Goal: Information Seeking & Learning: Learn about a topic

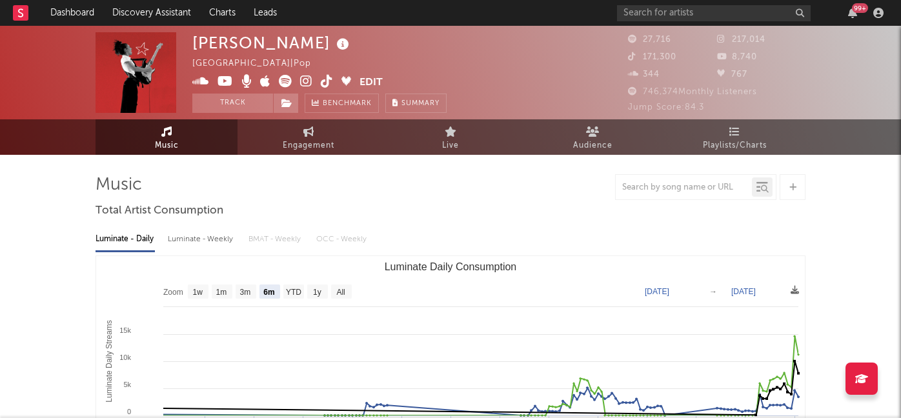
select select "6m"
click at [655, 14] on input "text" at bounding box center [714, 13] width 194 height 16
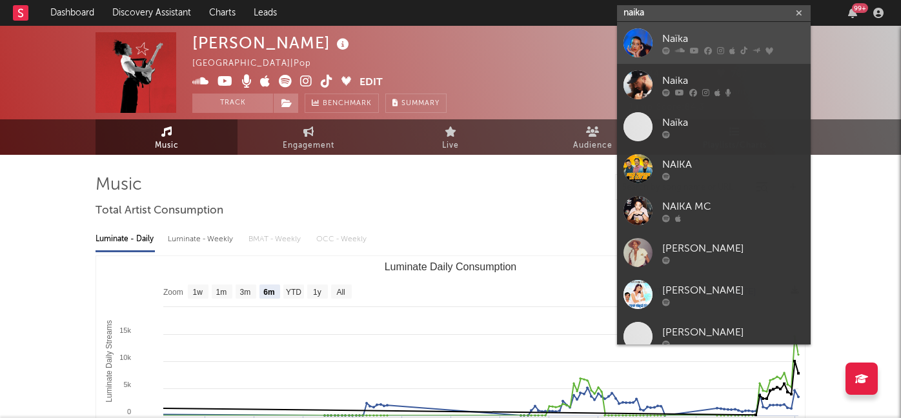
type input "naika"
click at [687, 42] on div "Naïka" at bounding box center [733, 38] width 142 height 15
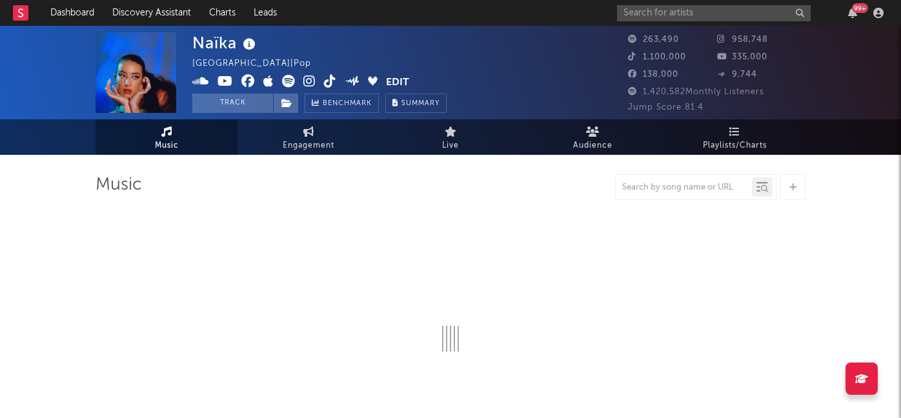
select select "6m"
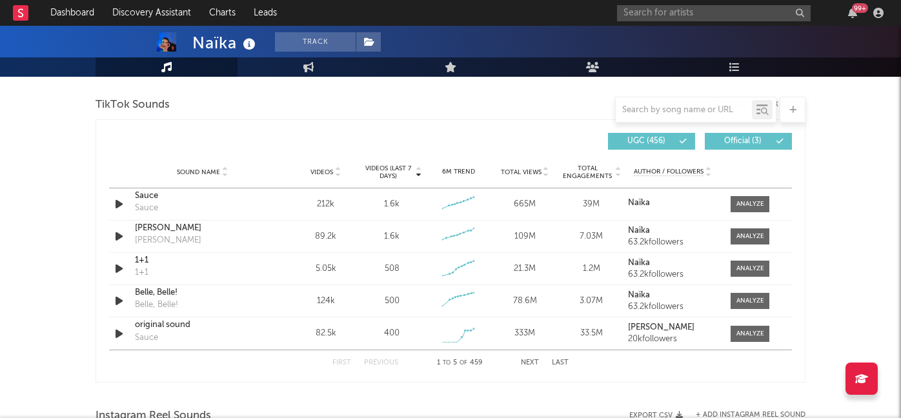
scroll to position [865, 0]
click at [674, 107] on input "text" at bounding box center [683, 110] width 136 height 10
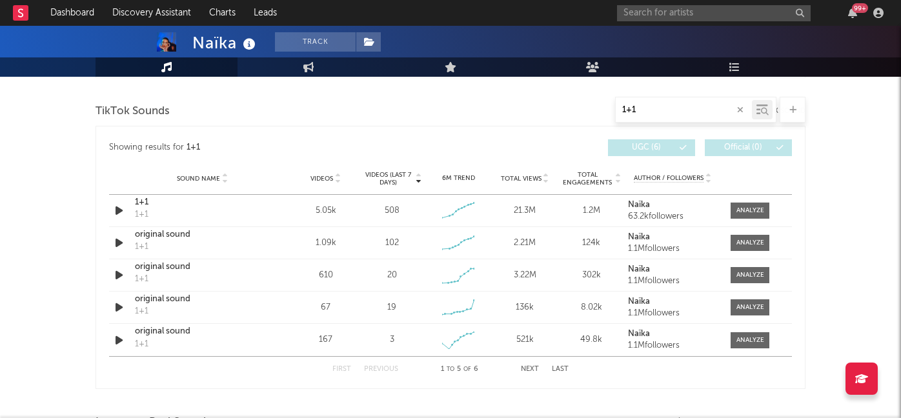
scroll to position [720, 0]
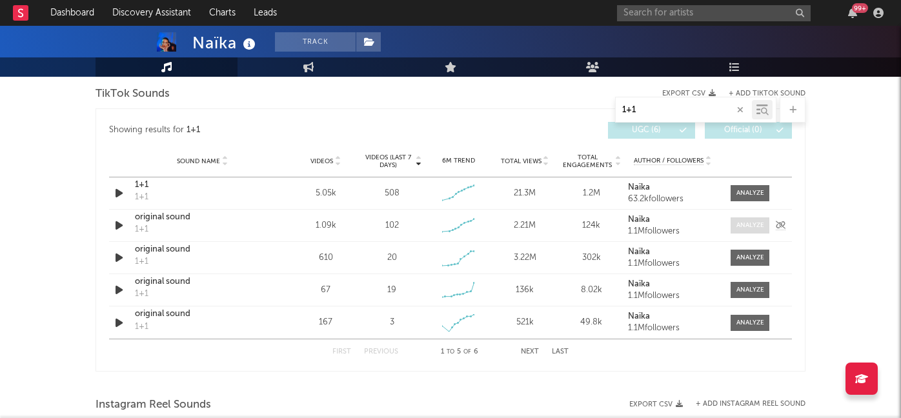
type input "1+1"
click at [748, 225] on div at bounding box center [750, 226] width 28 height 10
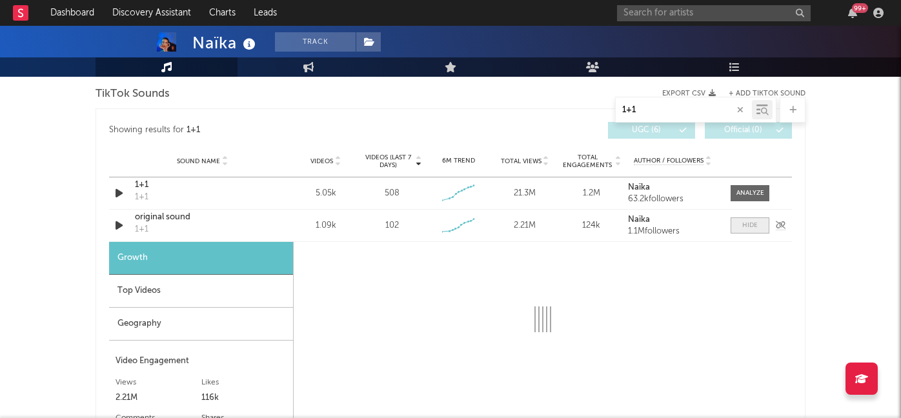
click at [748, 225] on div at bounding box center [749, 226] width 15 height 10
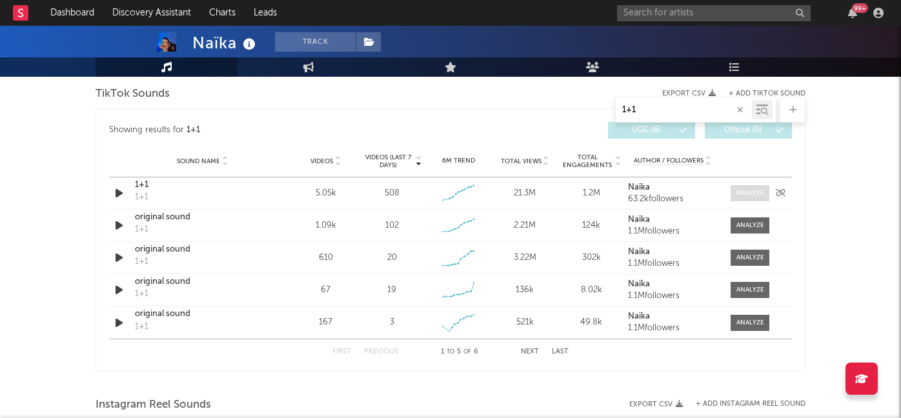
click at [751, 194] on div at bounding box center [750, 193] width 28 height 10
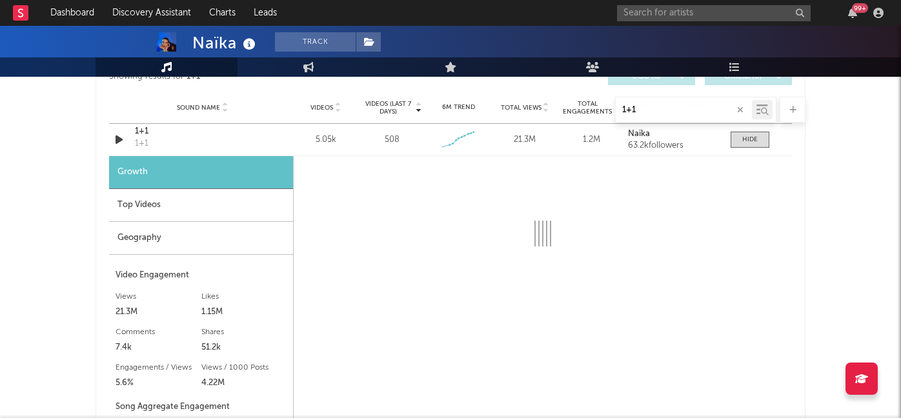
scroll to position [770, 0]
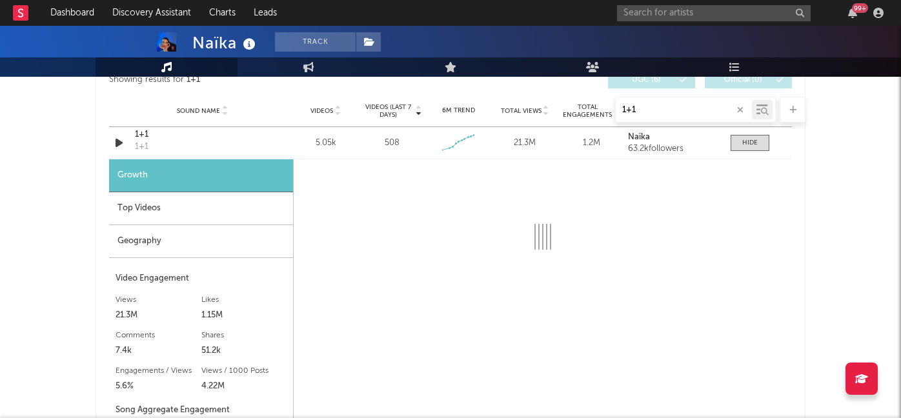
select select "6m"
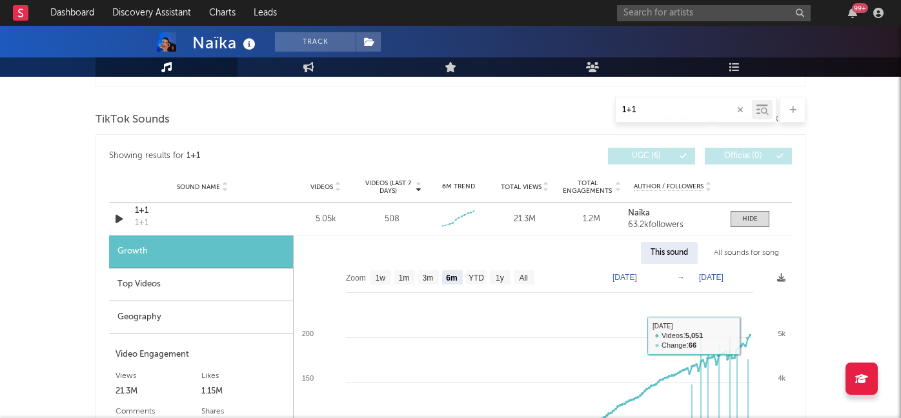
scroll to position [683, 0]
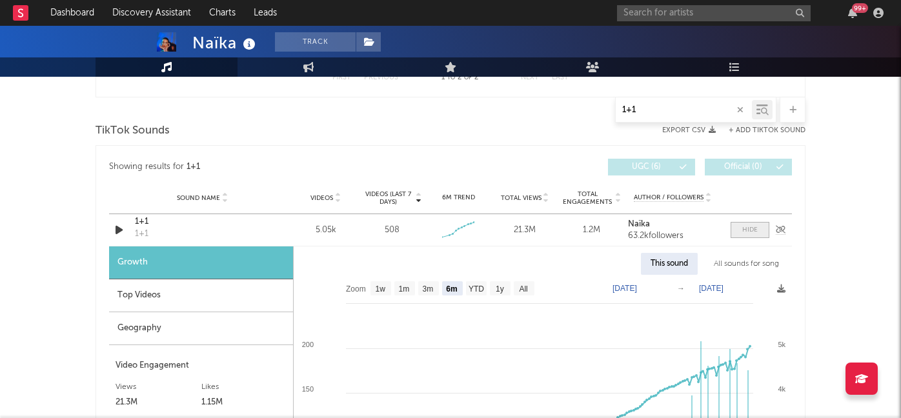
click at [741, 228] on span at bounding box center [749, 230] width 39 height 16
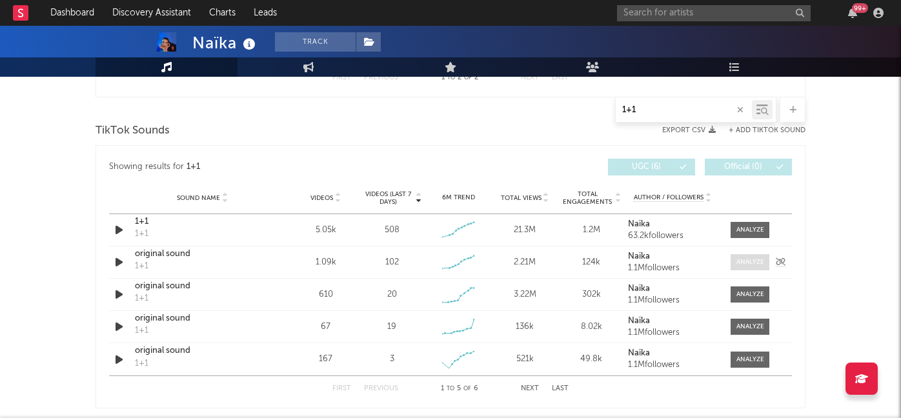
click at [745, 265] on div at bounding box center [750, 262] width 28 height 10
select select "6m"
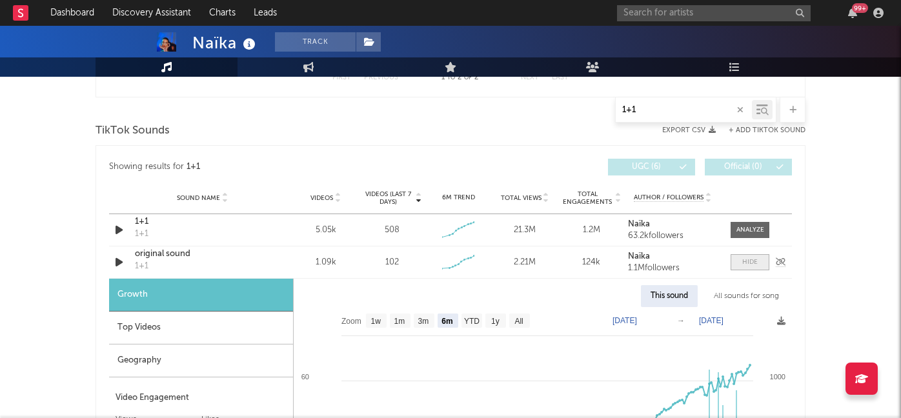
click at [745, 265] on div at bounding box center [749, 262] width 15 height 10
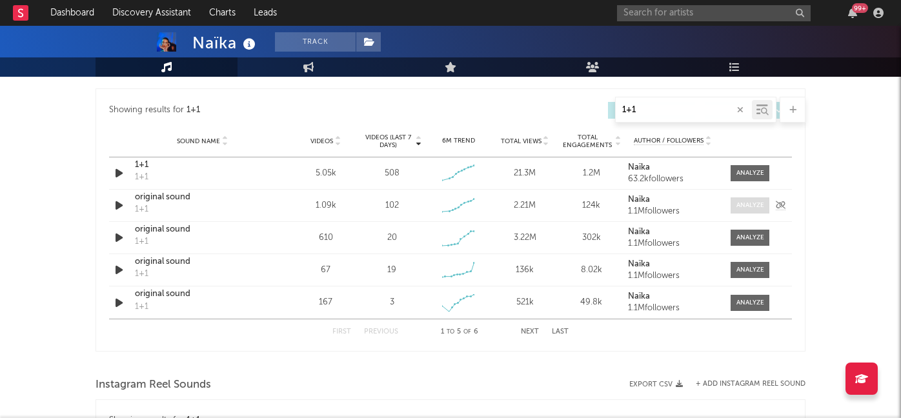
scroll to position [774, 0]
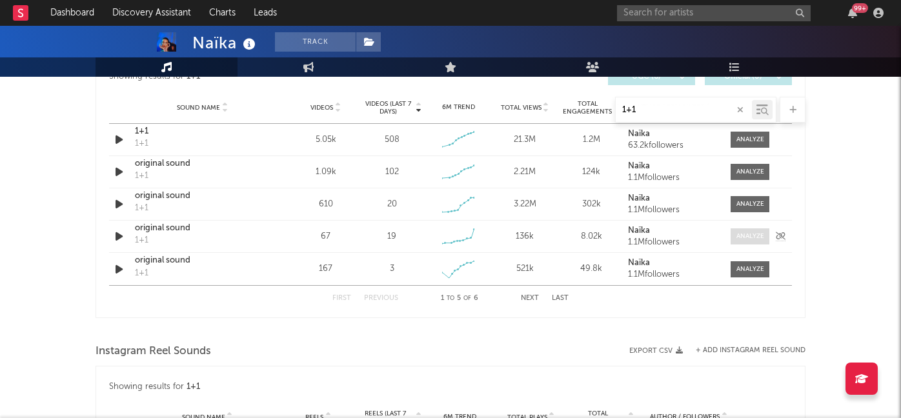
click at [743, 230] on span at bounding box center [749, 236] width 39 height 16
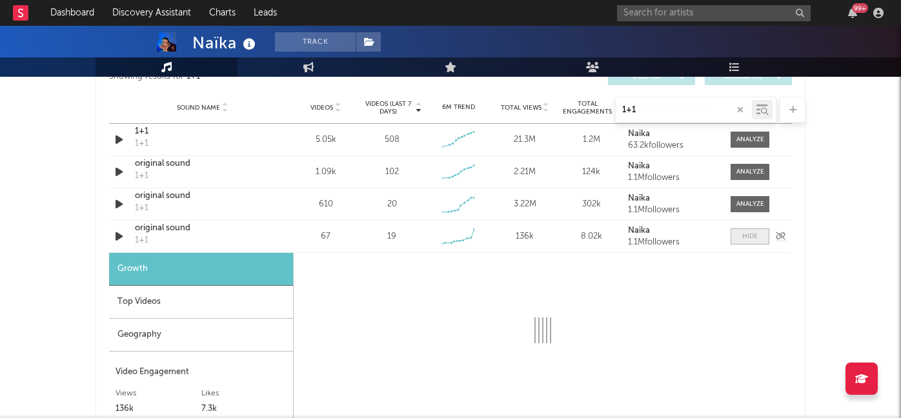
click at [743, 230] on span at bounding box center [749, 236] width 39 height 16
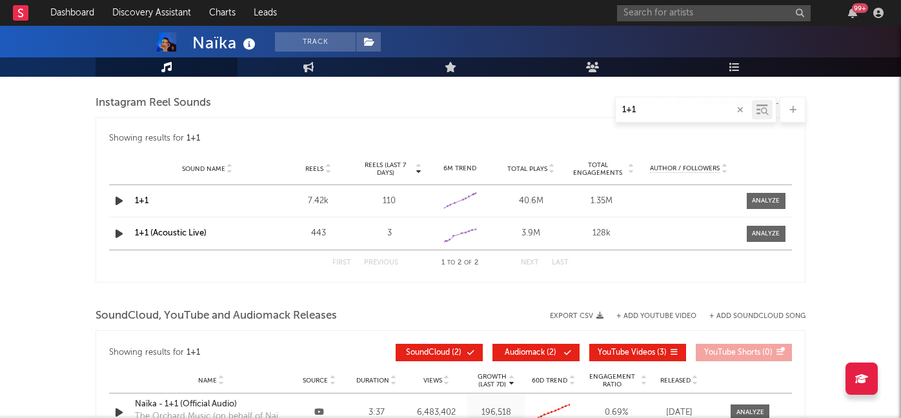
scroll to position [1038, 0]
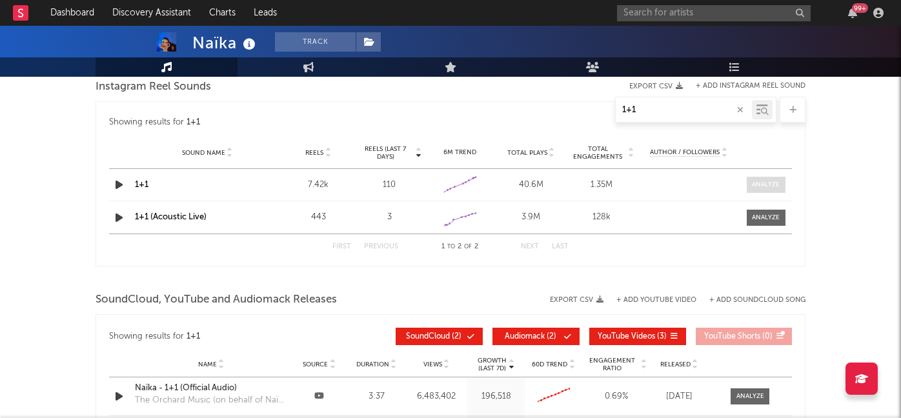
click at [757, 188] on div at bounding box center [766, 185] width 28 height 10
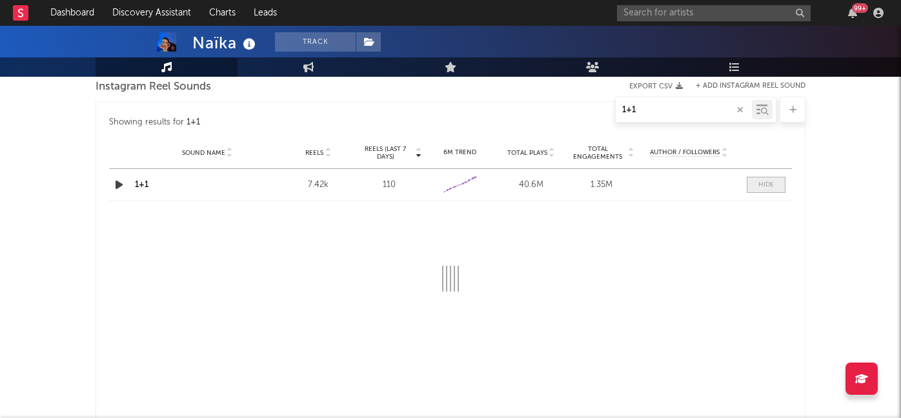
select select "6m"
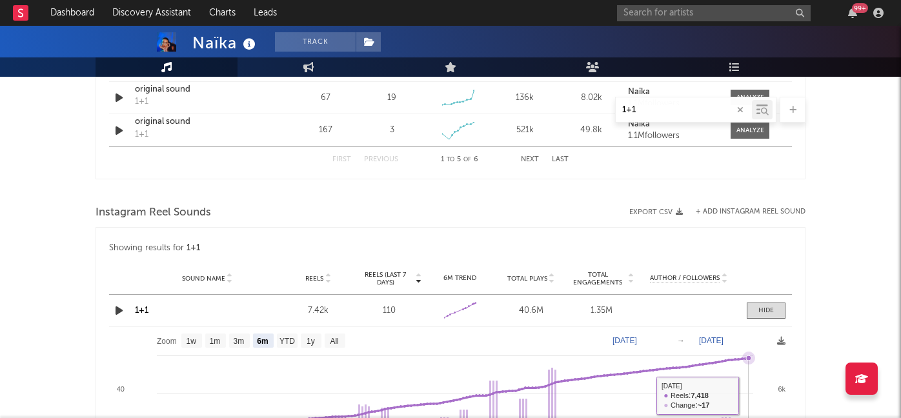
scroll to position [899, 0]
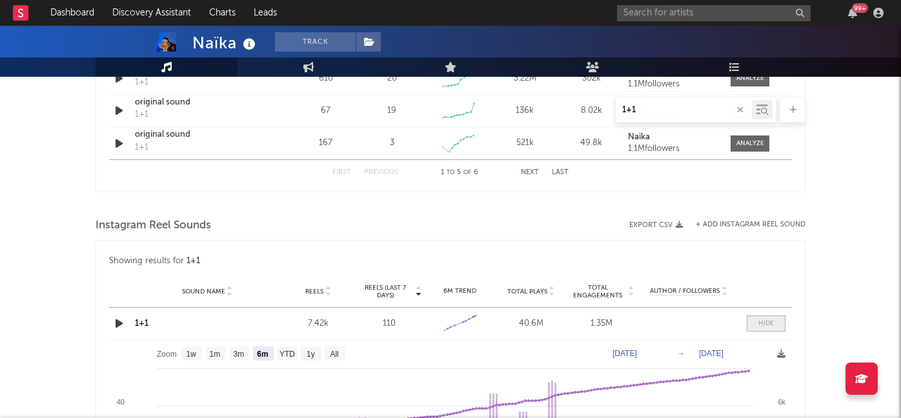
click at [754, 322] on span at bounding box center [765, 323] width 39 height 16
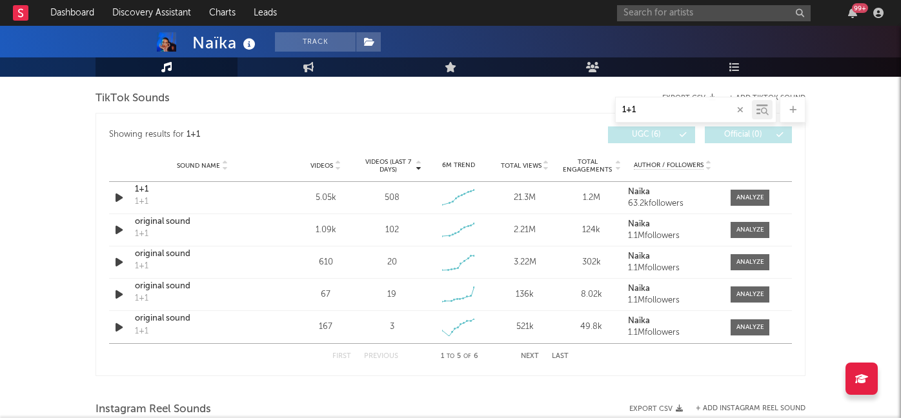
scroll to position [655, 0]
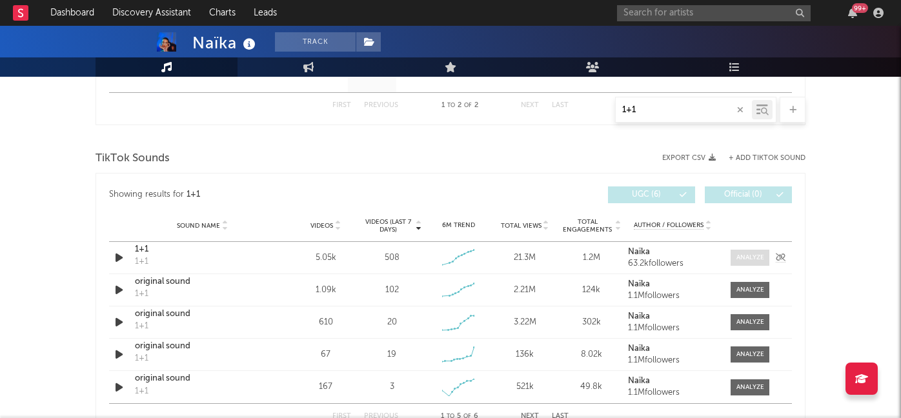
click at [745, 256] on div at bounding box center [750, 258] width 28 height 10
select select "6m"
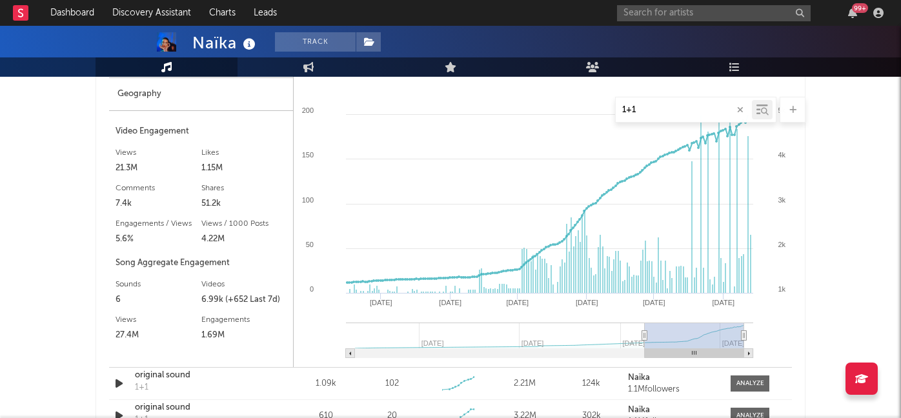
scroll to position [931, 0]
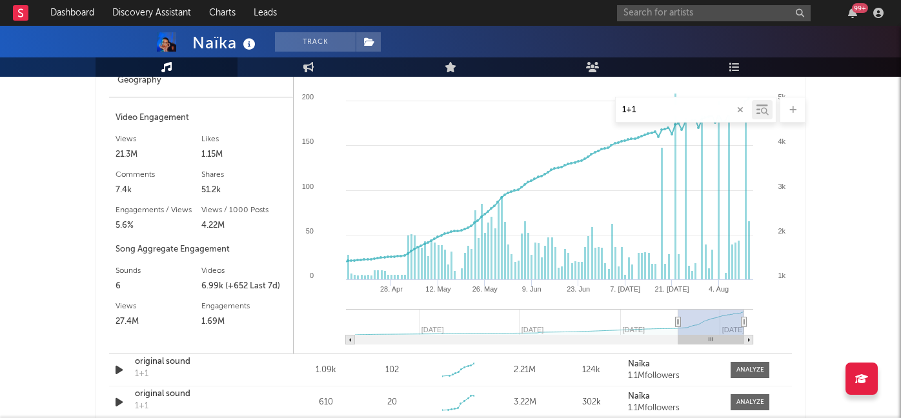
type input "[DATE]"
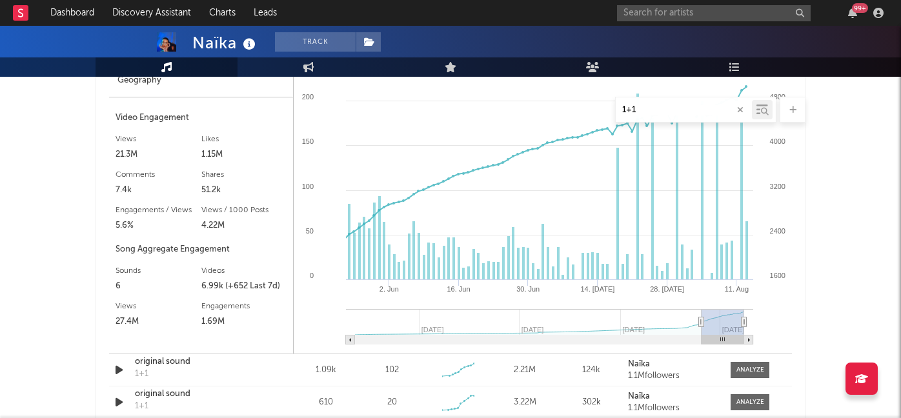
select select "3m"
type input "[DATE]"
drag, startPoint x: 643, startPoint y: 325, endPoint x: 703, endPoint y: 337, distance: 60.6
click at [703, 337] on icon "Created with Highcharts 10.3.3 [DATE]. Jun [DATE]. [DATE] [DATE]. Aug [DATE] [D…" at bounding box center [543, 190] width 498 height 326
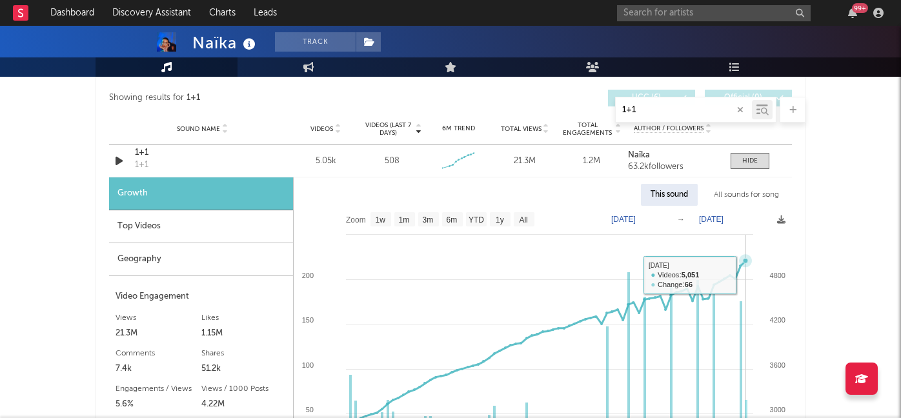
scroll to position [748, 0]
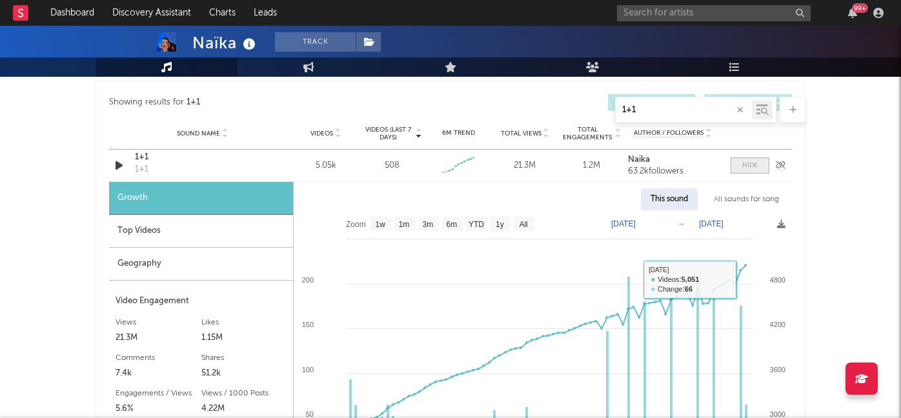
click at [745, 168] on div at bounding box center [749, 166] width 15 height 10
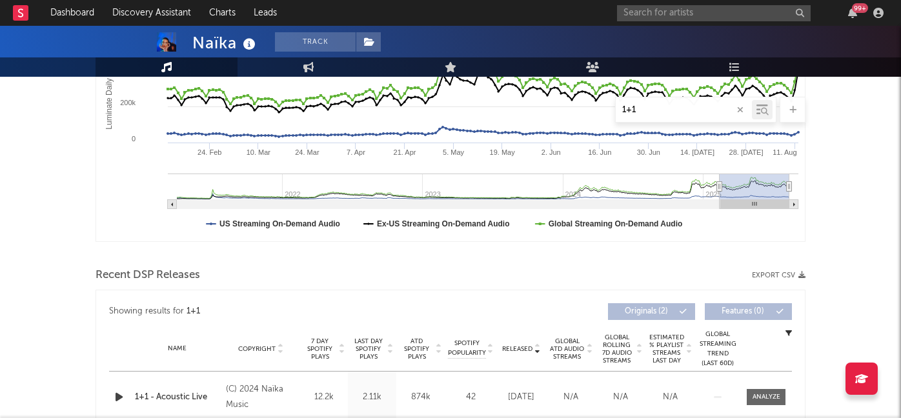
scroll to position [271, 0]
